Goal: Information Seeking & Learning: Learn about a topic

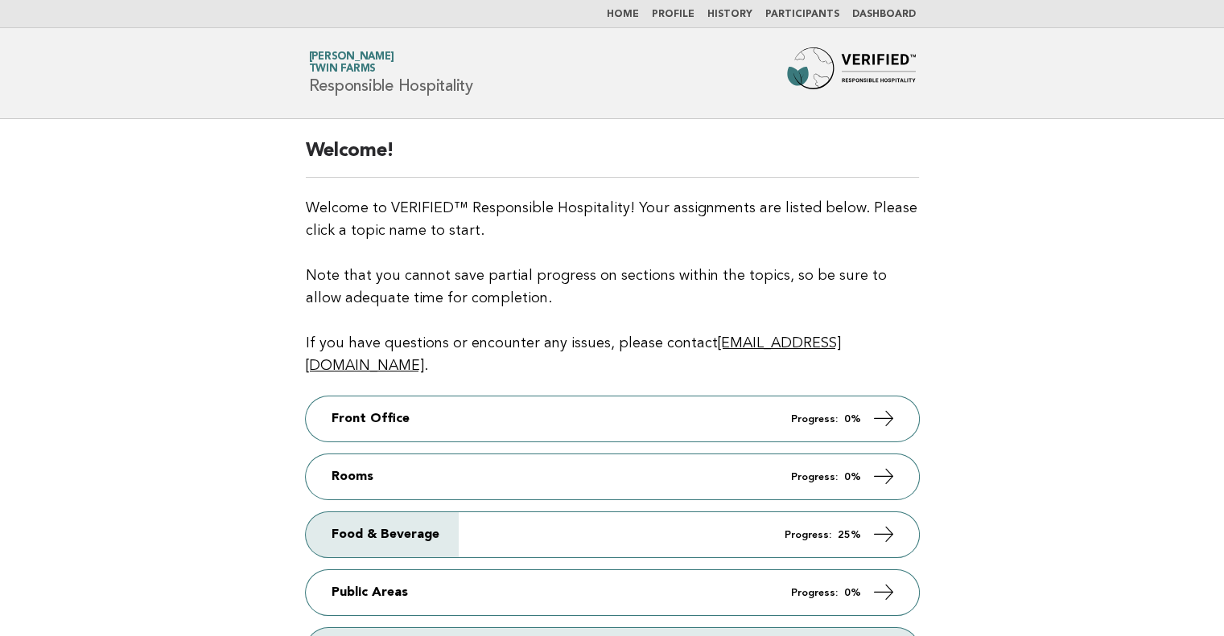
click at [821, 15] on link "Participants" at bounding box center [802, 15] width 74 height 10
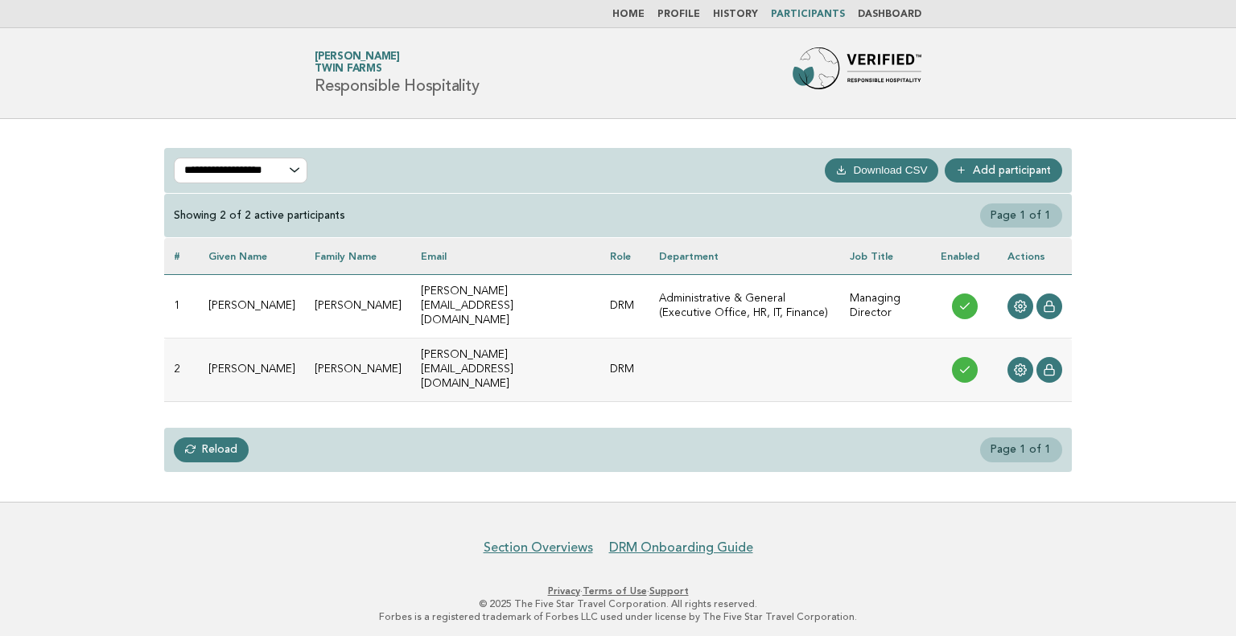
click at [747, 14] on link "History" at bounding box center [735, 15] width 45 height 10
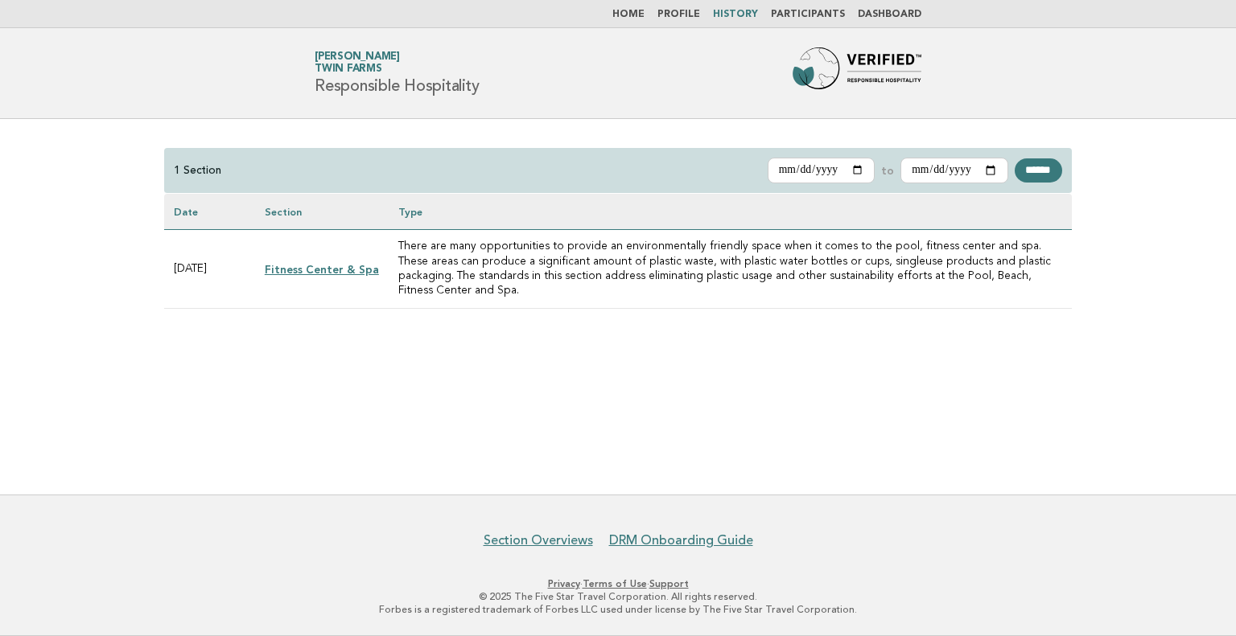
click at [874, 19] on link "Dashboard" at bounding box center [890, 15] width 64 height 10
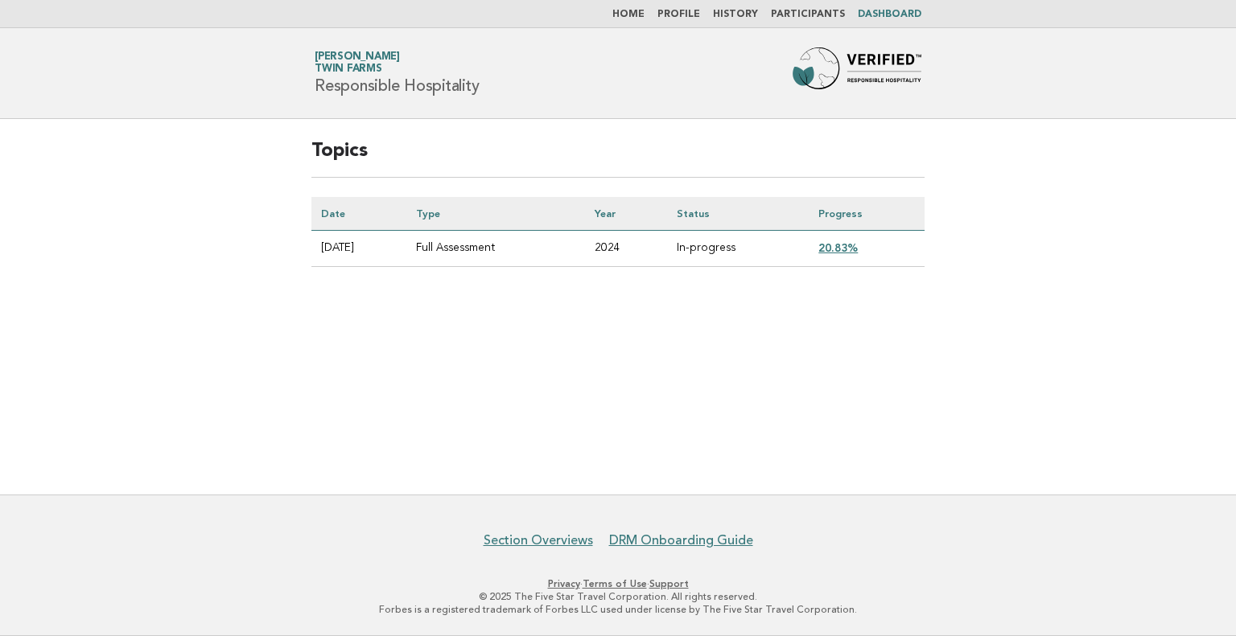
click at [842, 244] on link "20.83%" at bounding box center [837, 247] width 39 height 13
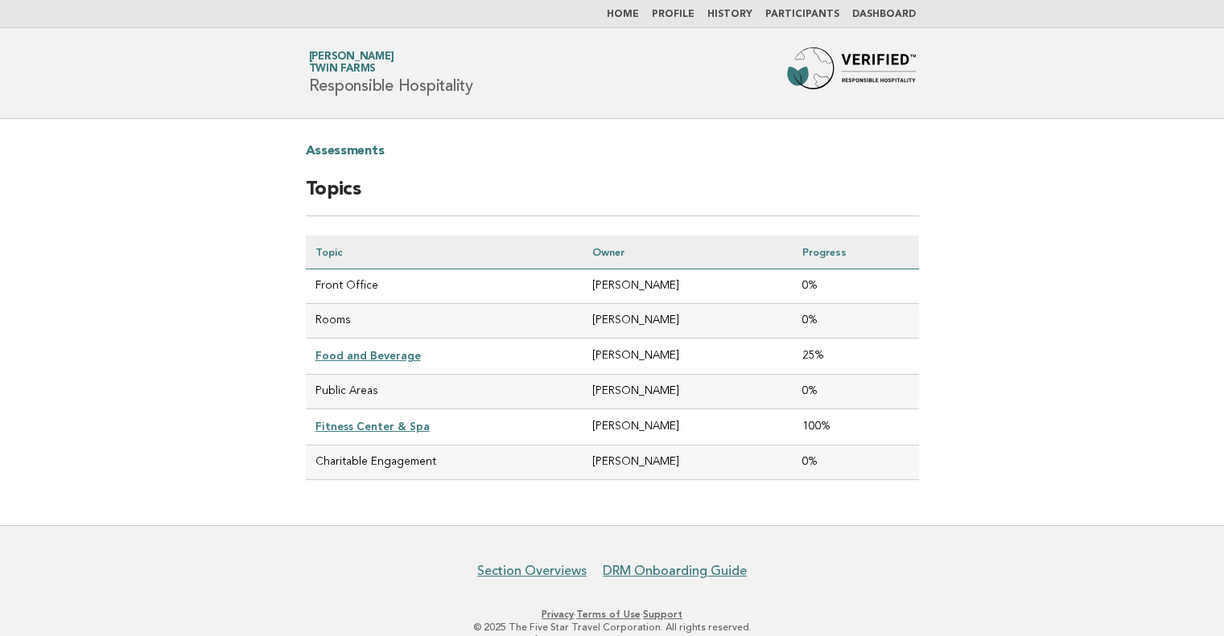
click at [639, 12] on link "Home" at bounding box center [623, 15] width 32 height 10
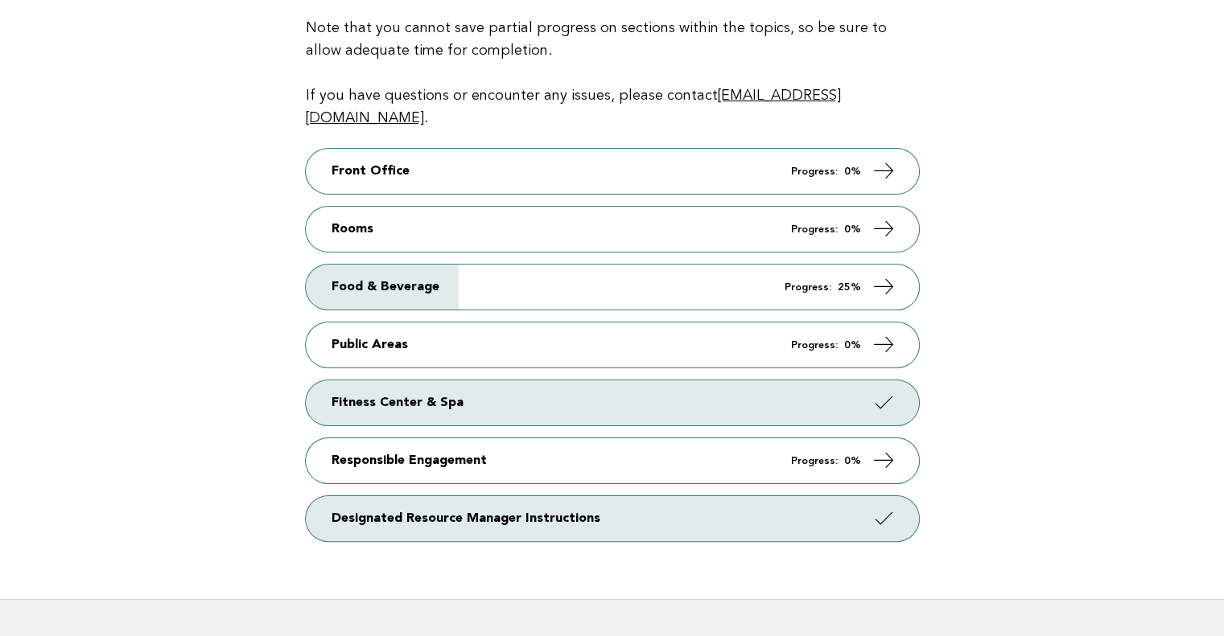
scroll to position [245, 0]
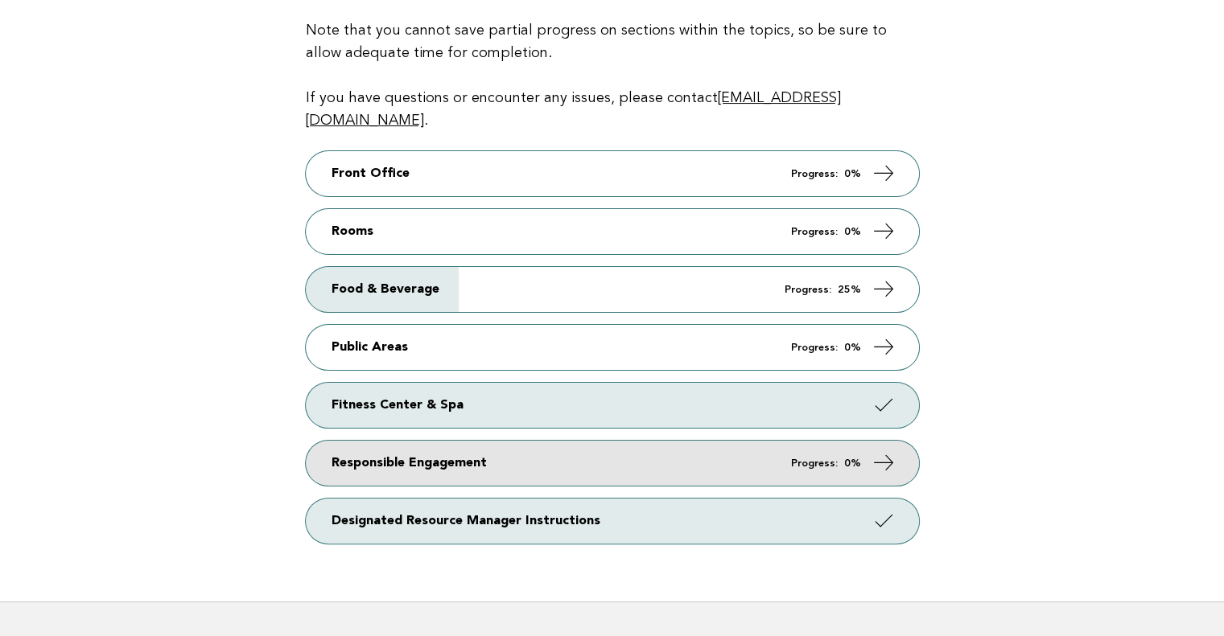
click at [473, 441] on link "Responsible Engagement Progress: 0%" at bounding box center [612, 463] width 613 height 45
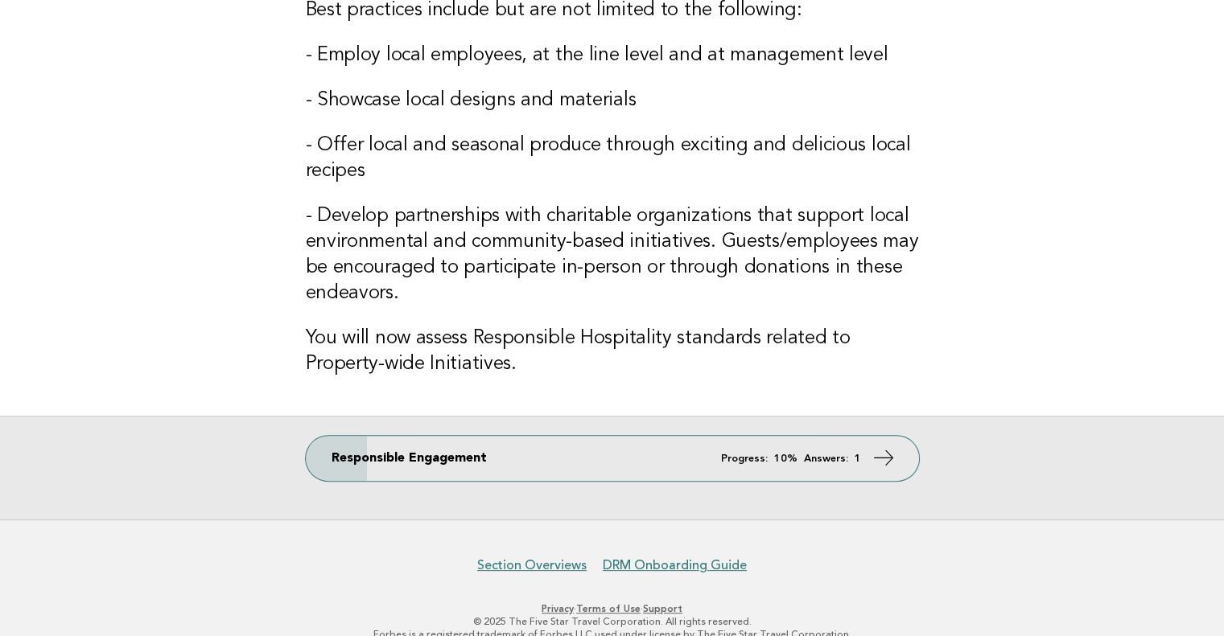
scroll to position [409, 0]
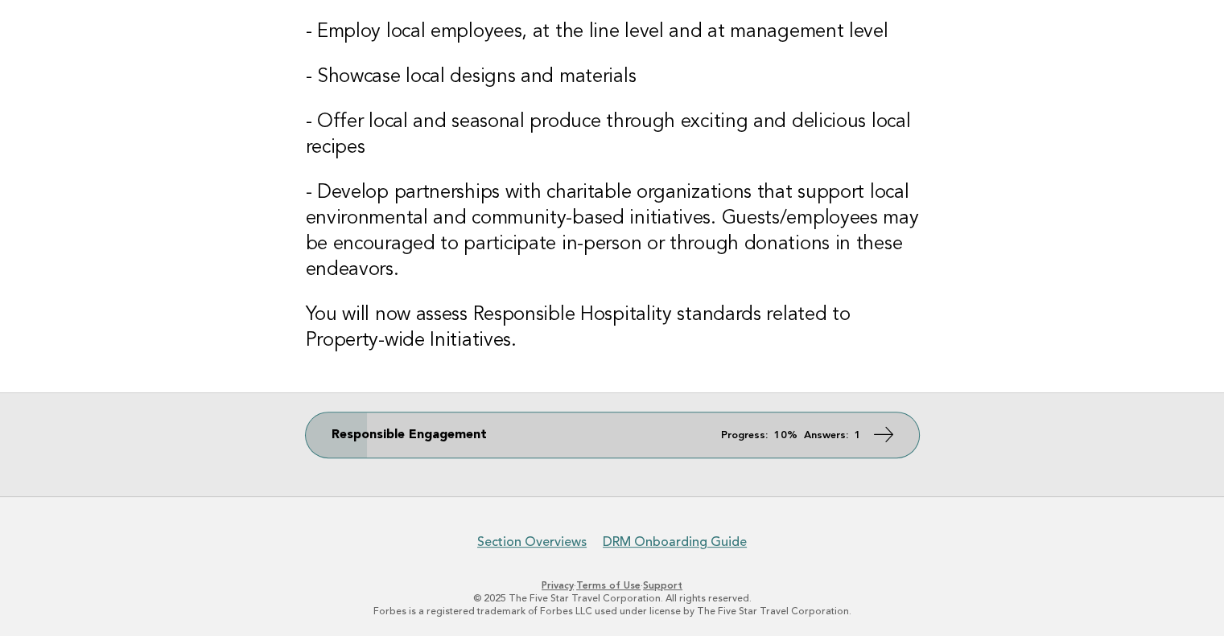
click at [882, 433] on icon at bounding box center [882, 434] width 23 height 23
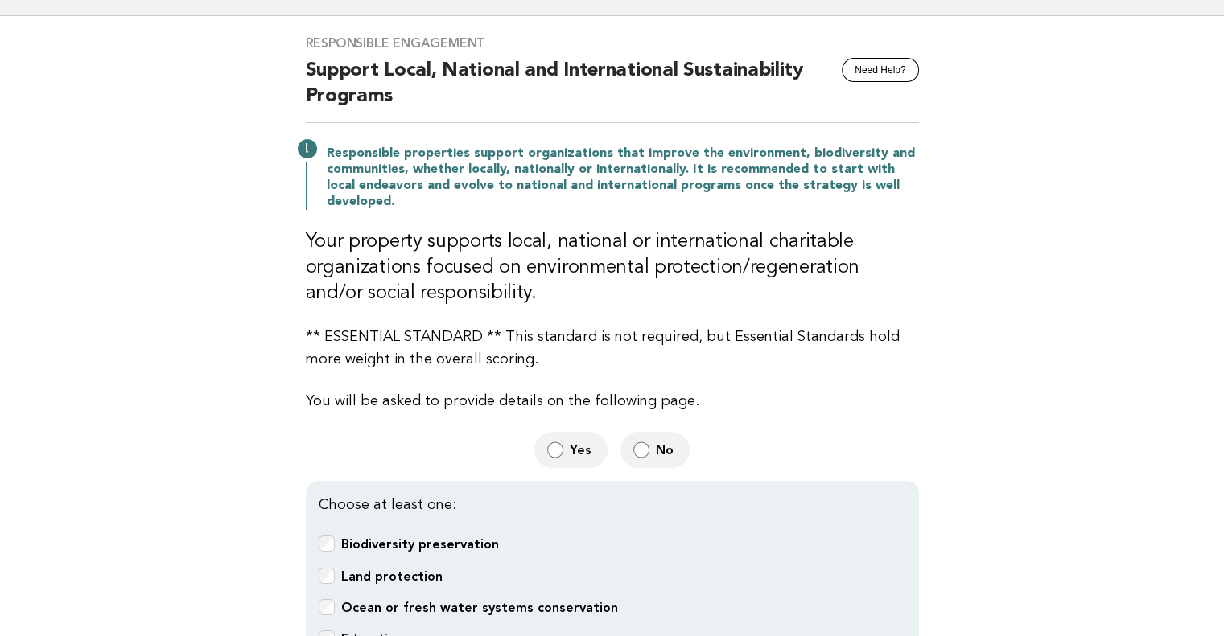
scroll to position [102, 0]
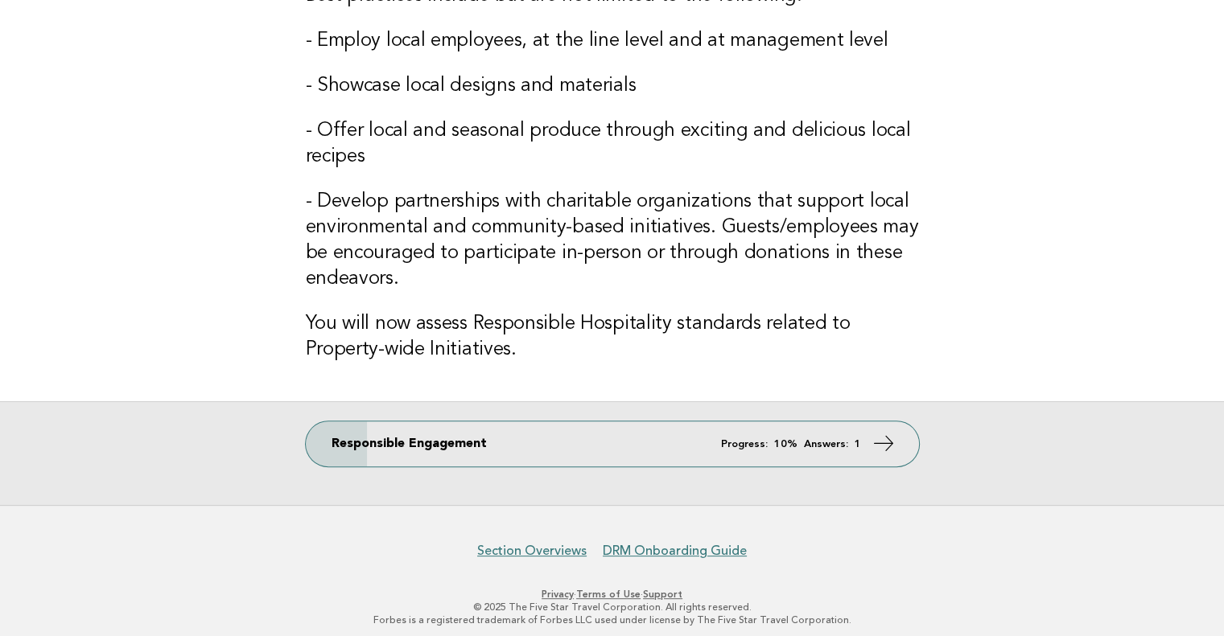
scroll to position [405, 0]
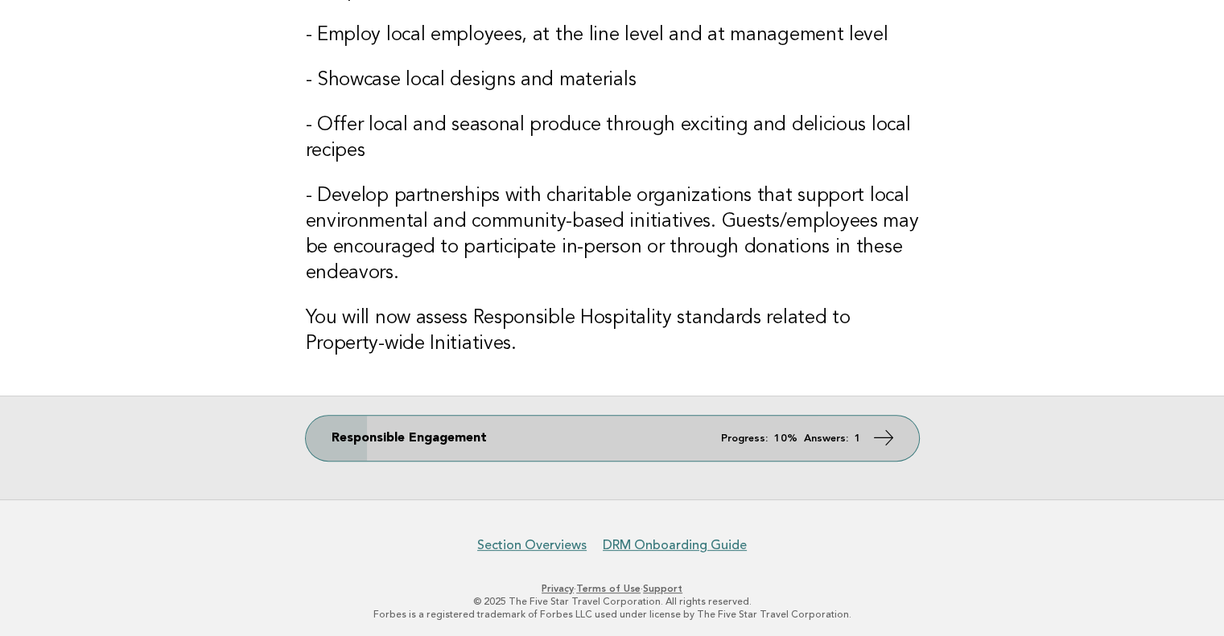
click at [885, 434] on icon at bounding box center [882, 437] width 23 height 23
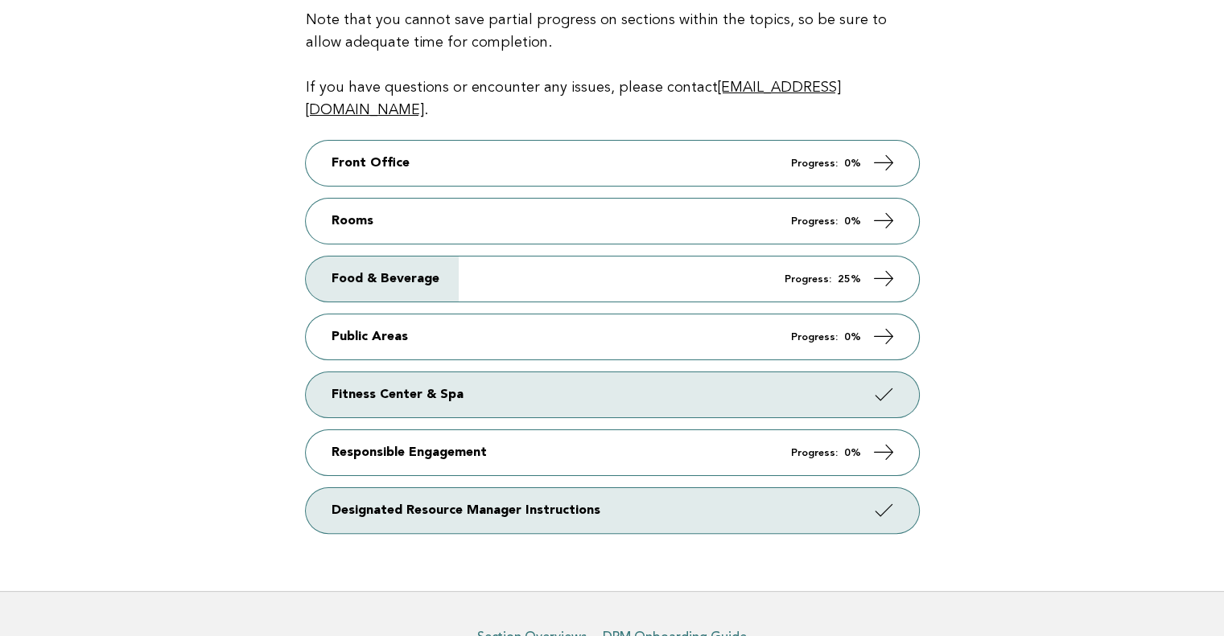
scroll to position [253, 0]
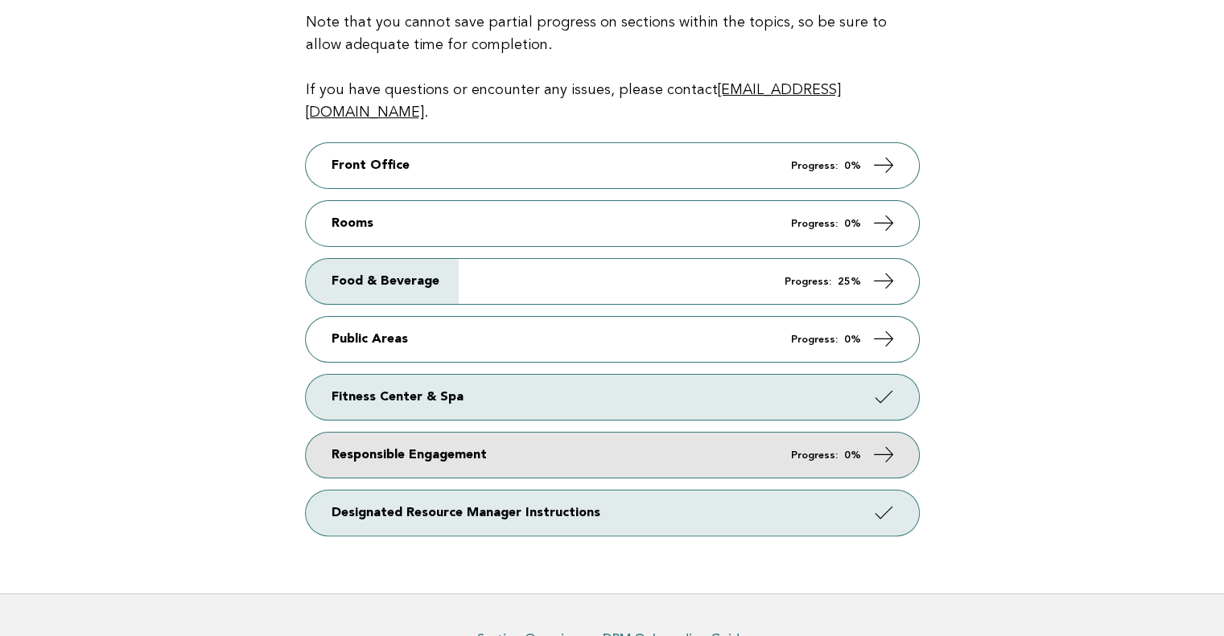
click at [889, 443] on icon at bounding box center [882, 454] width 23 height 23
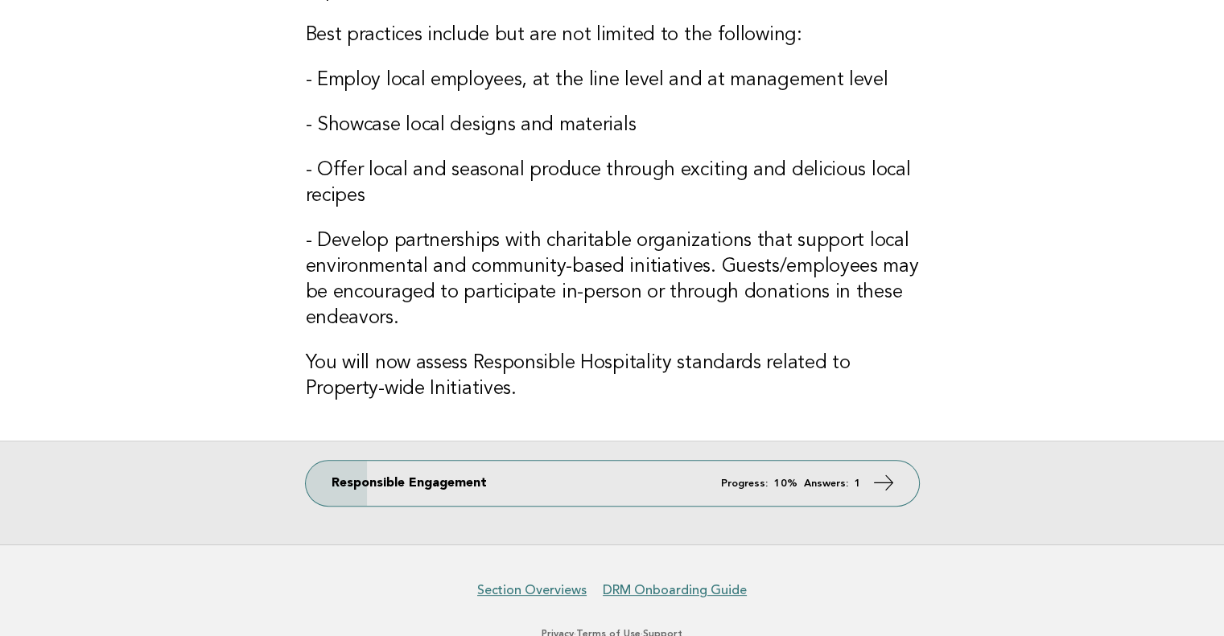
scroll to position [409, 0]
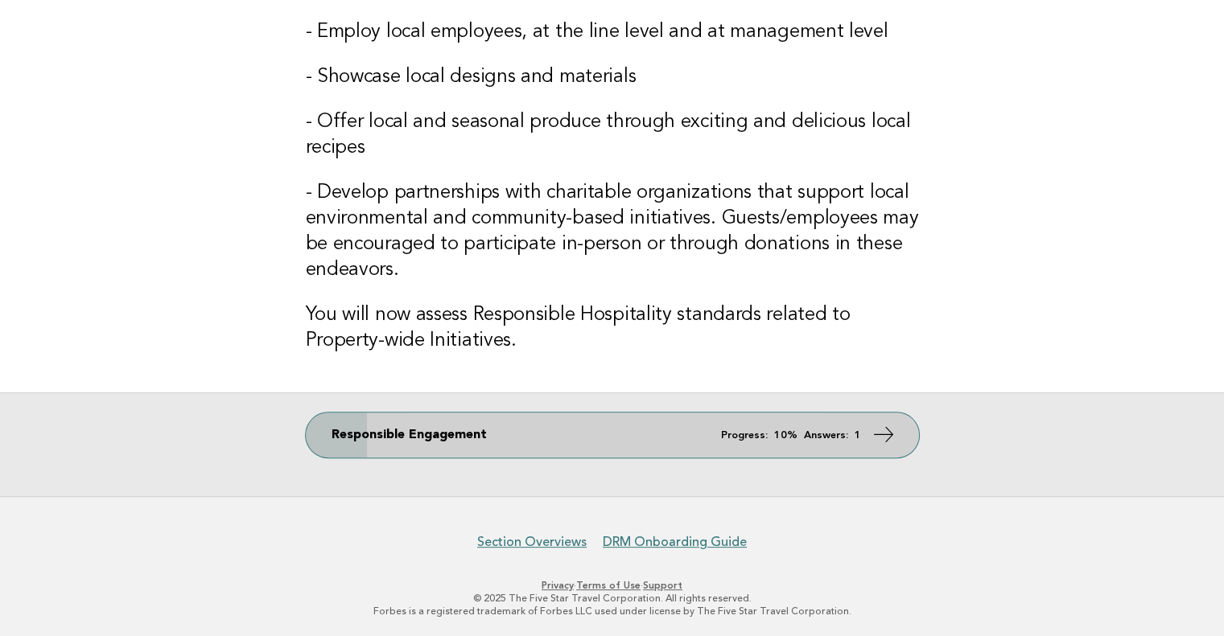
click at [884, 434] on icon at bounding box center [882, 434] width 23 height 23
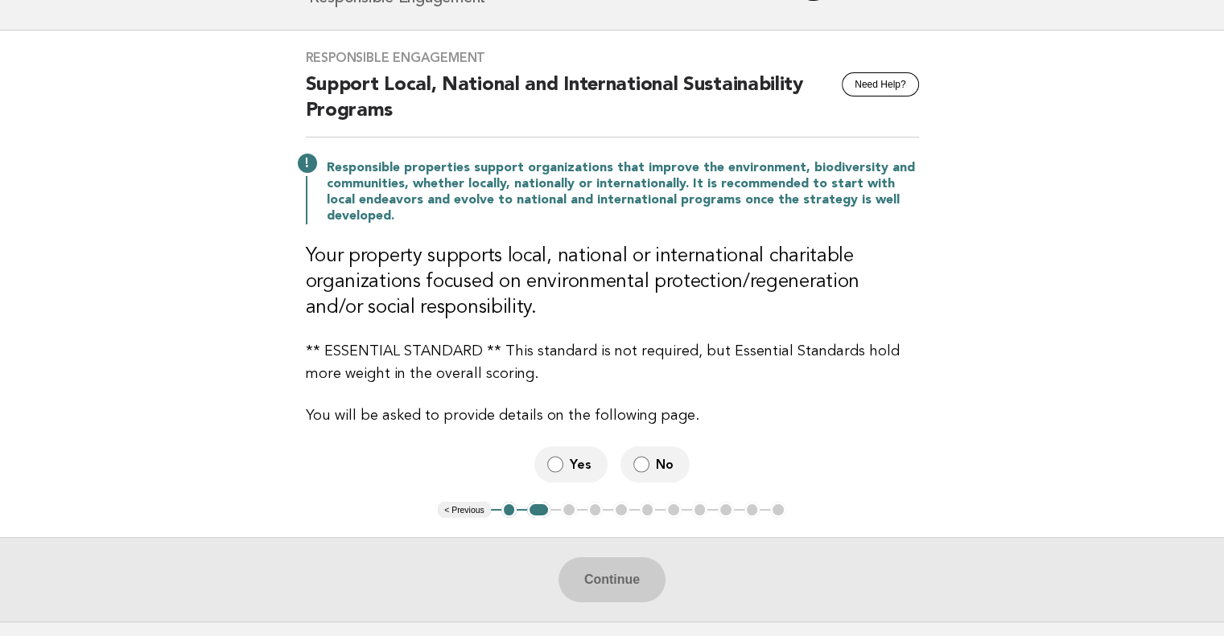
scroll to position [83, 0]
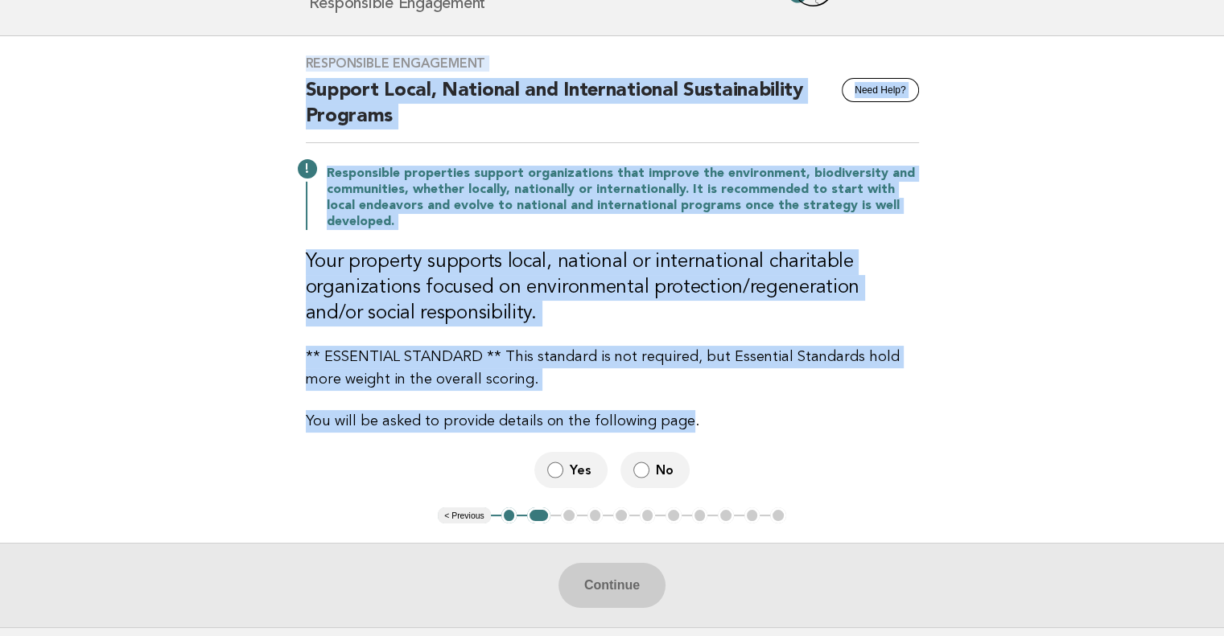
drag, startPoint x: 302, startPoint y: 68, endPoint x: 681, endPoint y: 405, distance: 507.2
click at [681, 405] on div "Responsible Engagement Need Help? Support Local, National and International Sus…" at bounding box center [612, 271] width 652 height 471
copy div "Responsible Engagement Need Help? Support Local, National and International Sus…"
click at [1112, 272] on main "Responsible Engagement Need Help? Support Local, National and International Sus…" at bounding box center [612, 331] width 1224 height 591
